Goal: Book appointment/travel/reservation

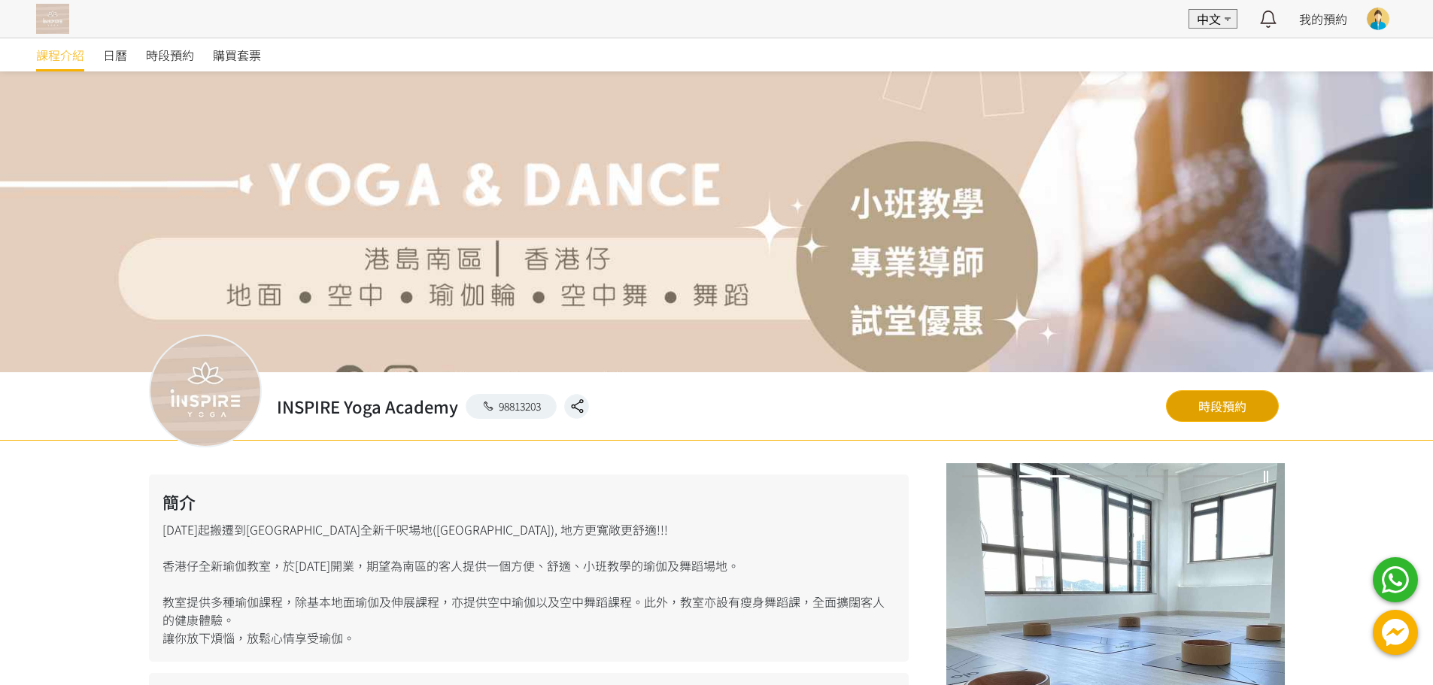
click at [1204, 415] on link "時段預約" at bounding box center [1222, 407] width 113 height 32
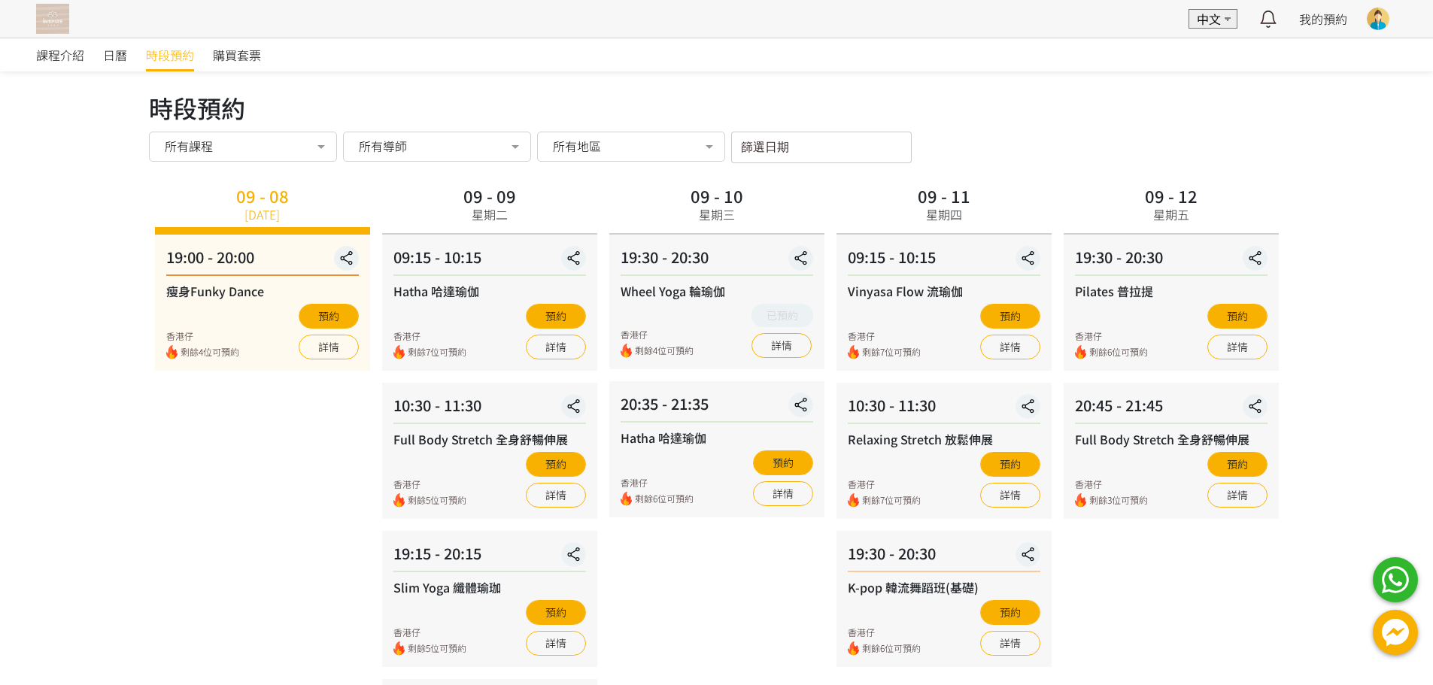
click at [597, 147] on span "所有地區" at bounding box center [577, 145] width 48 height 15
click at [636, 204] on span "[STREET_ADDRESS]樓" at bounding box center [612, 207] width 119 height 12
click at [832, 155] on input "篩選日期" at bounding box center [821, 148] width 181 height 32
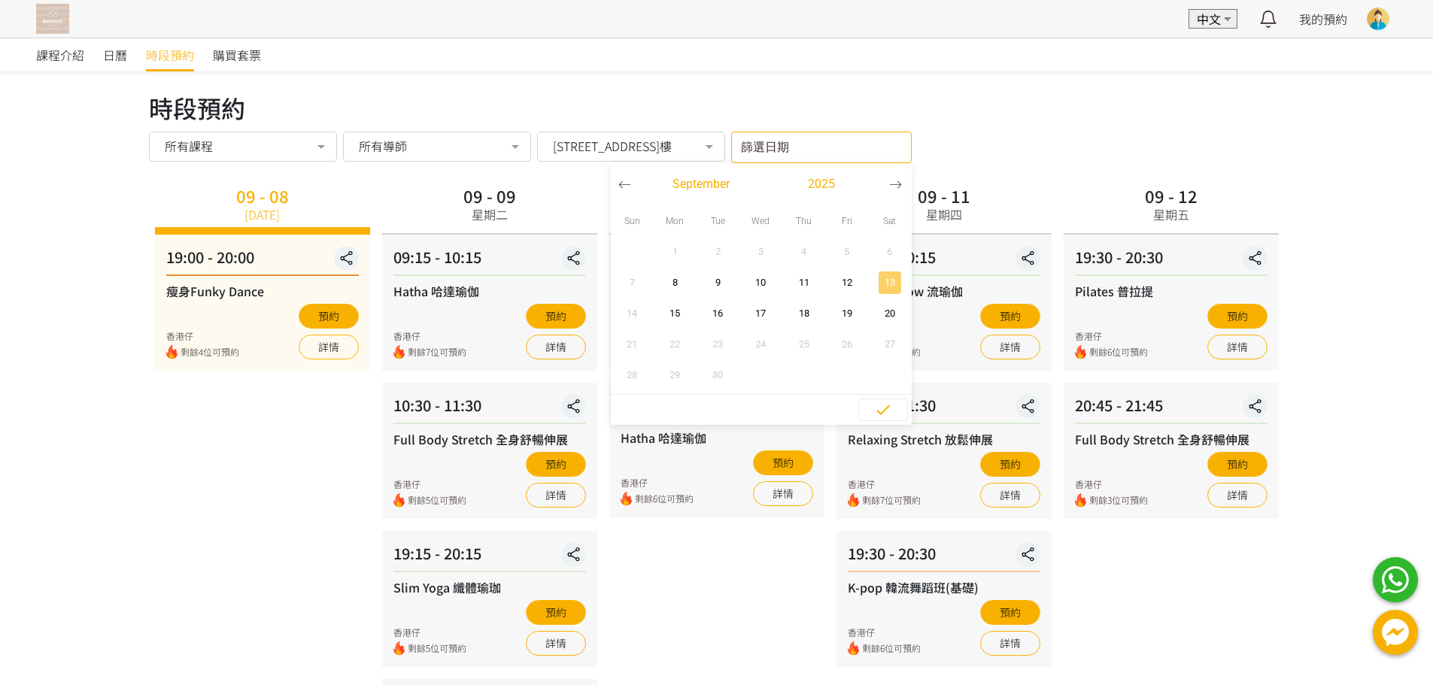
click at [907, 284] on span "13" at bounding box center [890, 282] width 34 height 15
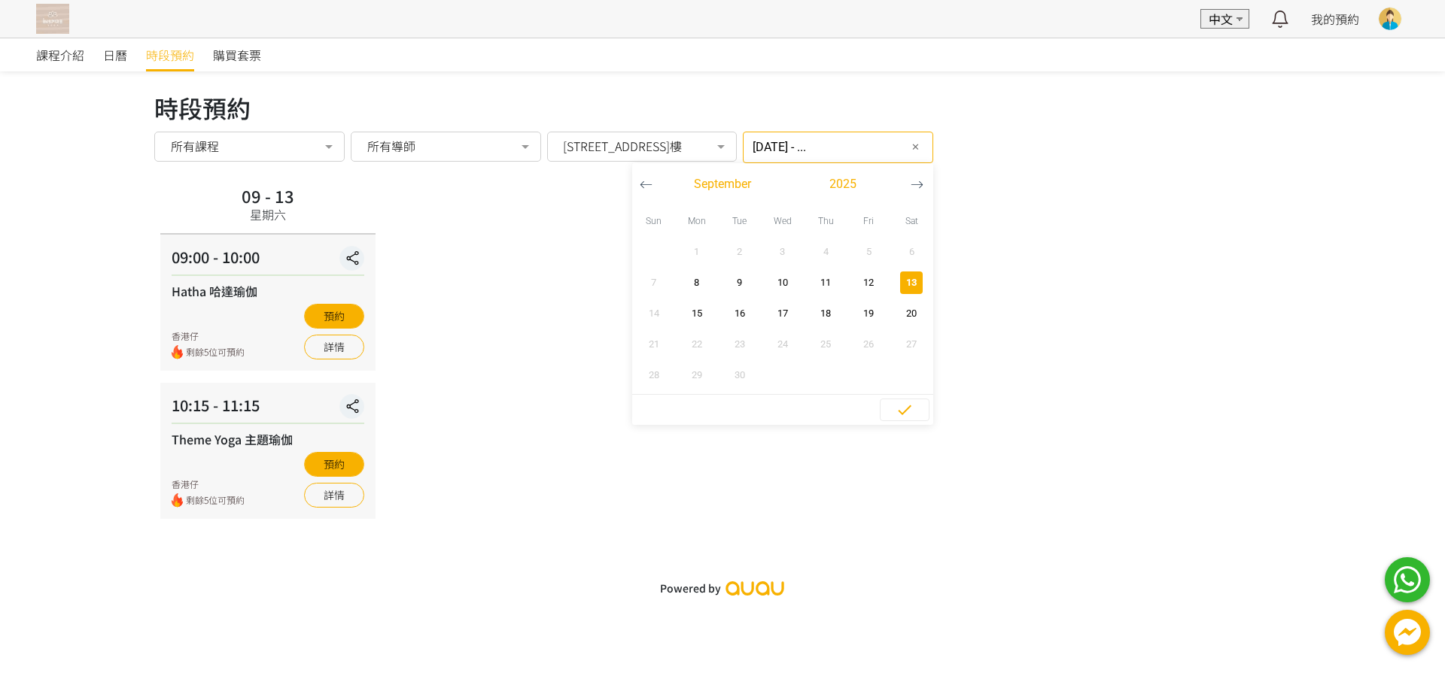
click at [1223, 388] on div "09 - 13 星期六 09:00 - 10:00 Hatha 哈達瑜伽 香港仔 剩餘5位可預約 預約 詳情 10:15 - 11:15 Theme Yoga…" at bounding box center [722, 350] width 1136 height 338
click at [865, 153] on input "[DATE] - ..." at bounding box center [838, 148] width 190 height 32
click at [791, 321] on span "17" at bounding box center [782, 313] width 34 height 15
type input "[DATE] - [DATE]"
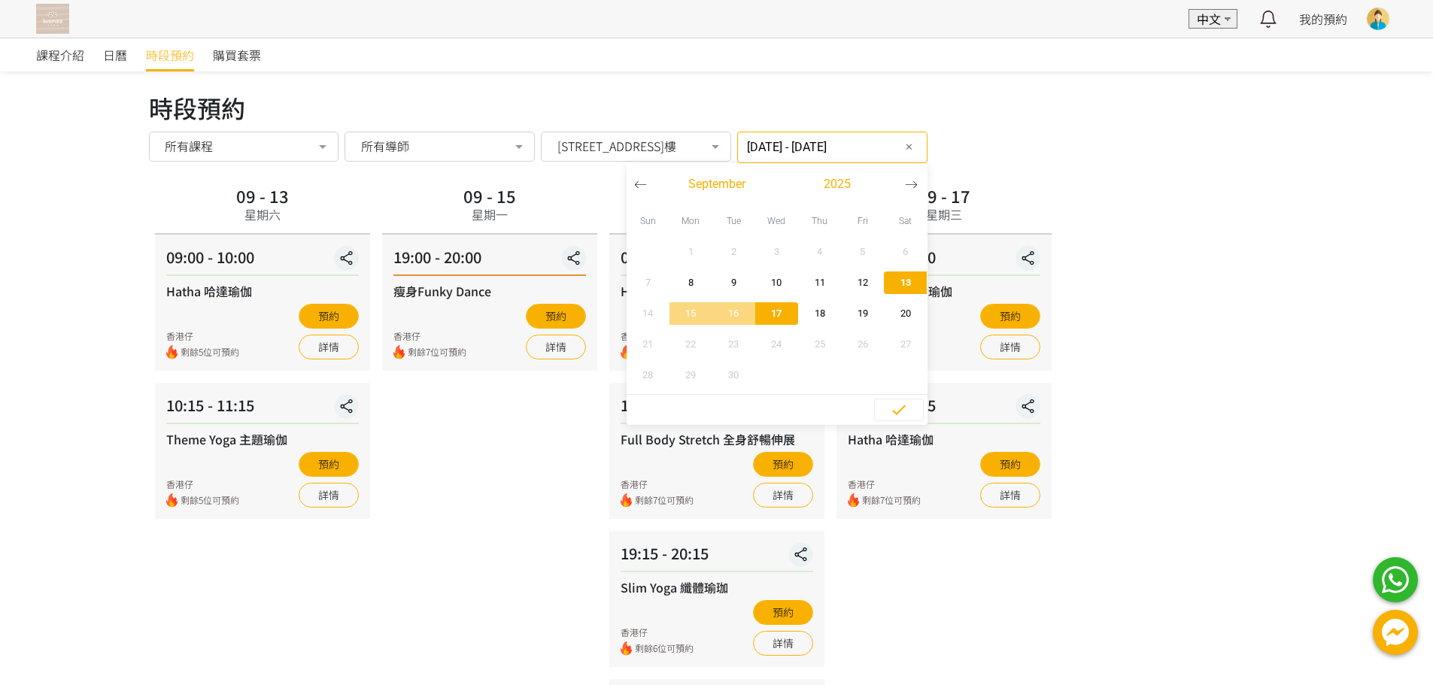
click at [481, 430] on div "09 - 15 星期一 19:00 - 20:00 瘦身Funky Dance 香港仔 剩餘7位可預約 預約 詳情" at bounding box center [489, 507] width 227 height 652
